Goal: Check status: Check status

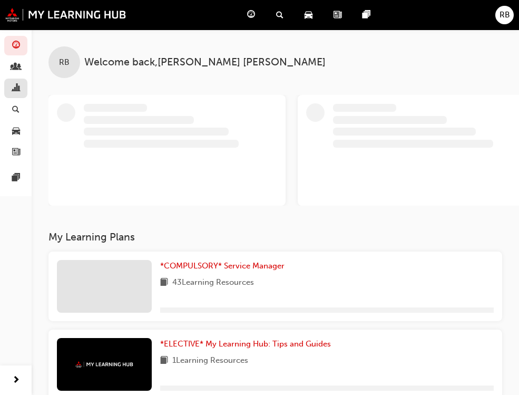
click at [9, 95] on link "button" at bounding box center [15, 89] width 23 height 20
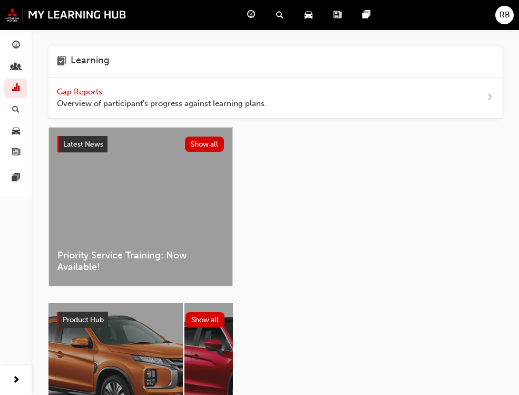
click at [76, 104] on span "Overview of participant's progress against learning plans." at bounding box center [162, 104] width 210 height 12
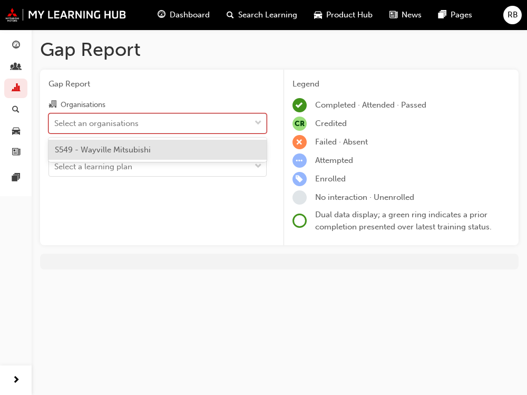
click at [202, 124] on div "Select an organisations" at bounding box center [149, 123] width 201 height 18
click at [55, 124] on input "Organisations option S549 - Wayville Mitsubishi focused, 1 of 1. 1 result avail…" at bounding box center [54, 122] width 1 height 9
click at [184, 150] on div "S549 - Wayville Mitsubishi" at bounding box center [157, 150] width 218 height 21
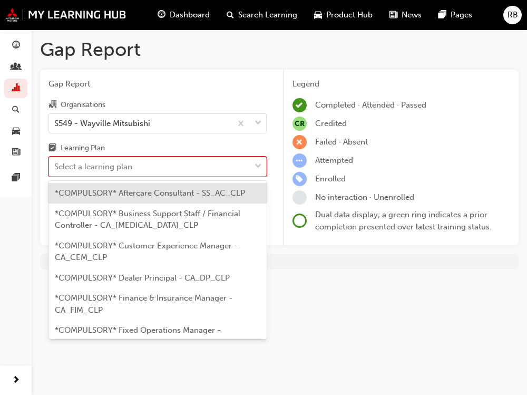
click at [186, 159] on div "Select a learning plan" at bounding box center [149, 167] width 201 height 18
click at [55, 162] on input "Learning Plan option *COMPULSORY* Aftercare Consultant - SS_AC_CLP focused, 1 o…" at bounding box center [54, 166] width 1 height 9
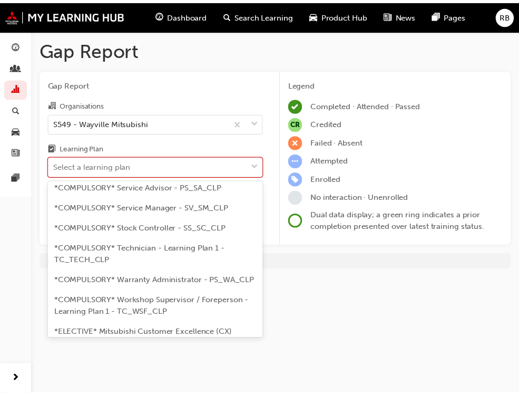
scroll to position [474, 0]
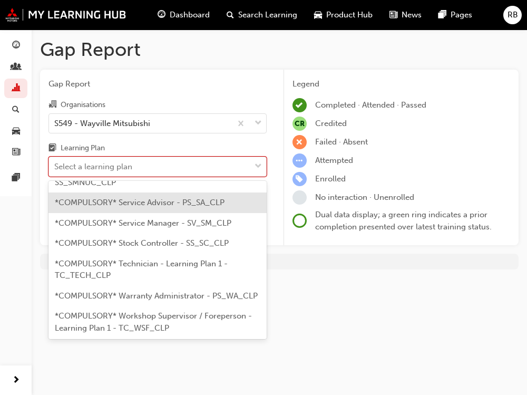
click at [167, 207] on span "*COMPULSORY* Service Advisor - PS_SA_CLP" at bounding box center [140, 202] width 170 height 9
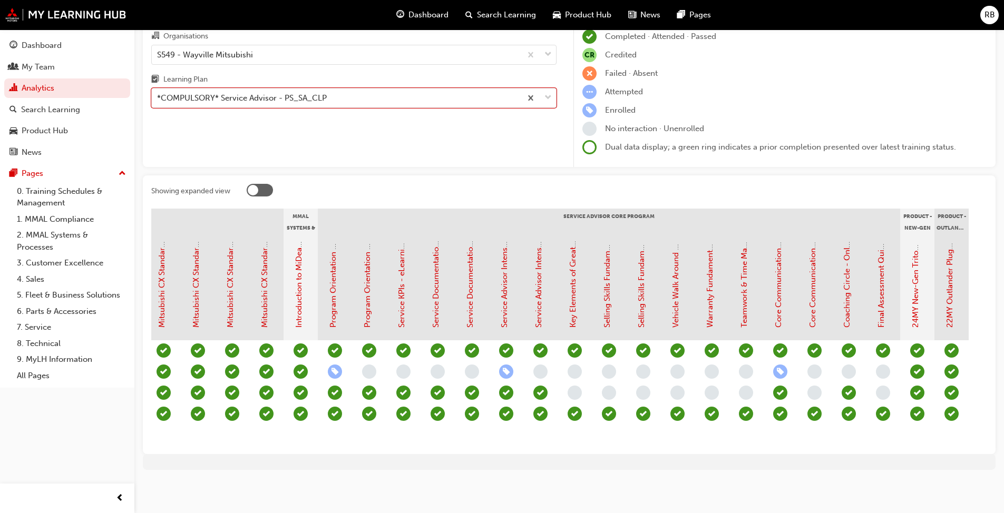
scroll to position [0, 877]
